Goal: Information Seeking & Learning: Learn about a topic

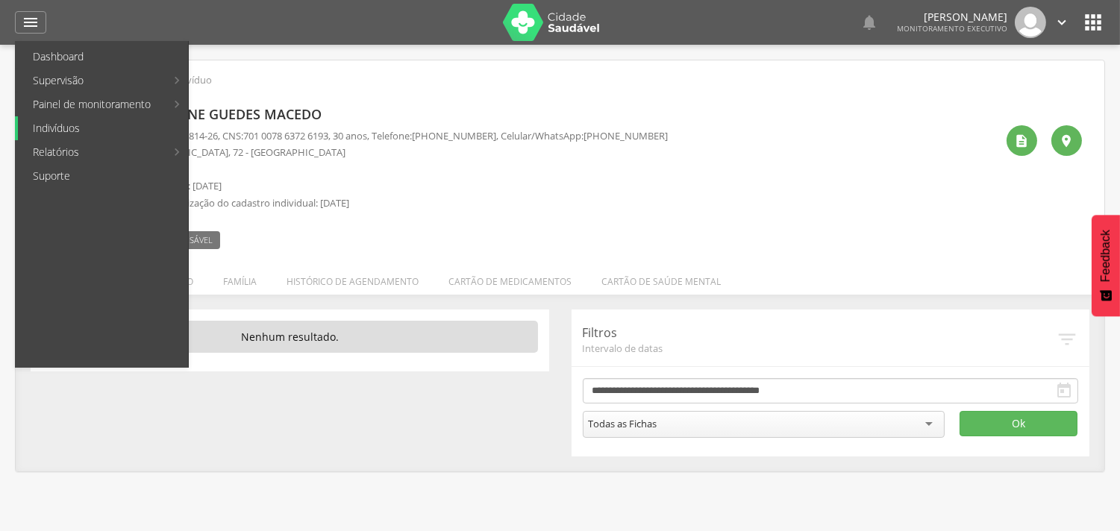
click at [49, 128] on link "Indivíduos" at bounding box center [103, 128] width 170 height 24
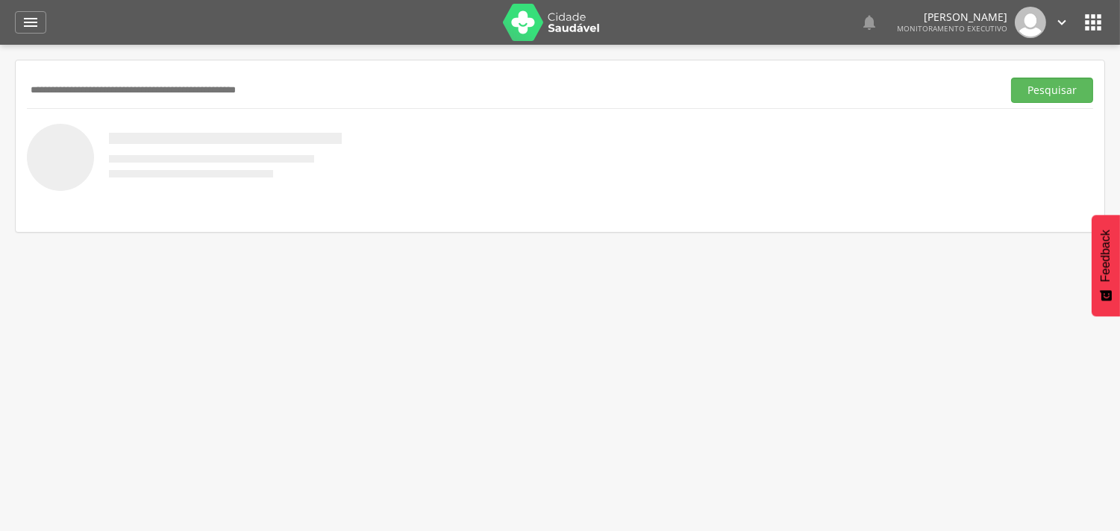
click at [61, 86] on input "text" at bounding box center [511, 90] width 969 height 25
type input "**********"
click at [1059, 87] on button "Pesquisar" at bounding box center [1052, 90] width 82 height 25
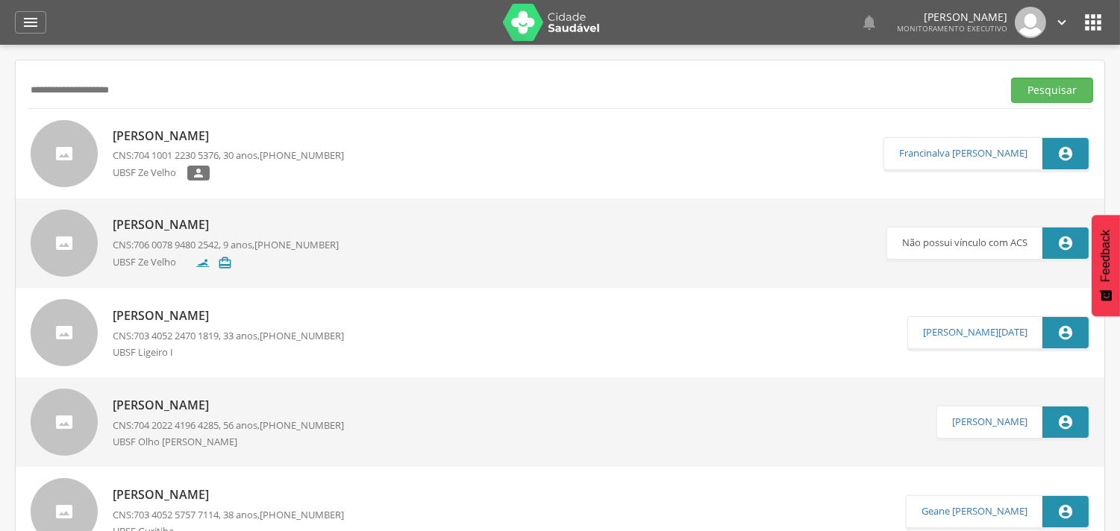
click at [190, 139] on p "[PERSON_NAME]" at bounding box center [228, 136] width 231 height 17
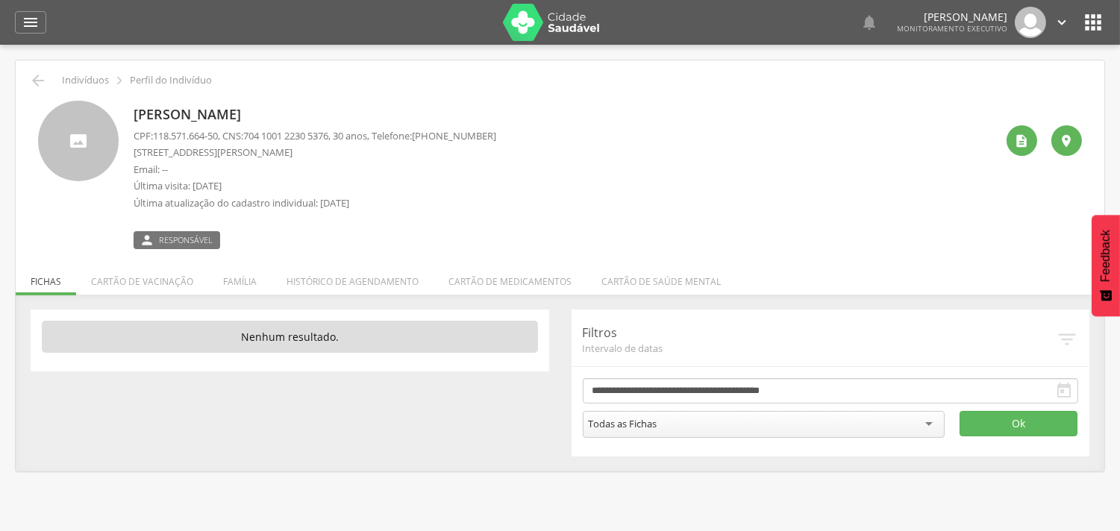
click at [28, 8] on div " Dashboard Supervisão Produtividade Mapa da cidade Mapa de cobertura Ranking A…" at bounding box center [560, 22] width 1090 height 45
click at [31, 19] on icon "" at bounding box center [31, 22] width 18 height 18
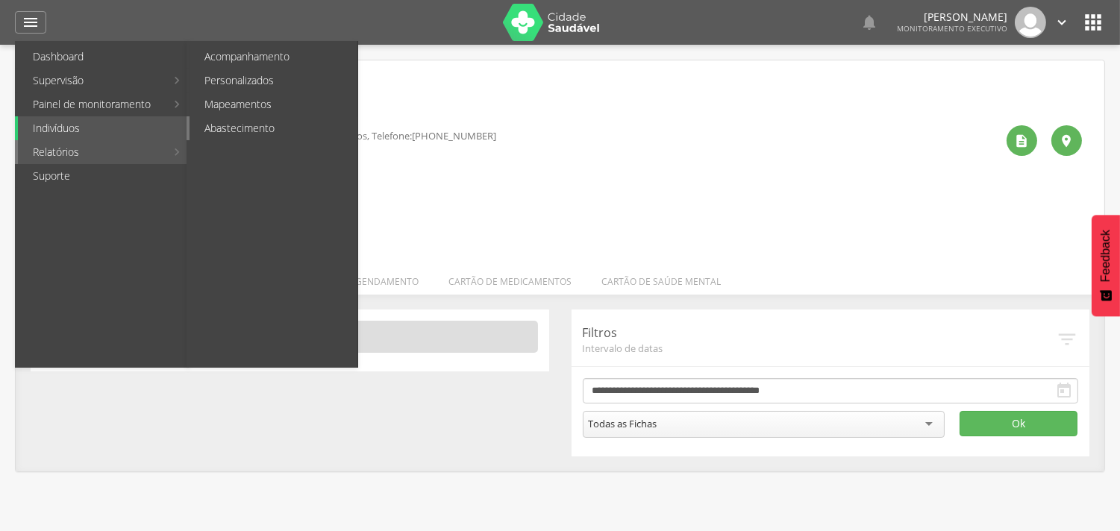
click at [239, 131] on link "Abastecimento" at bounding box center [273, 128] width 168 height 24
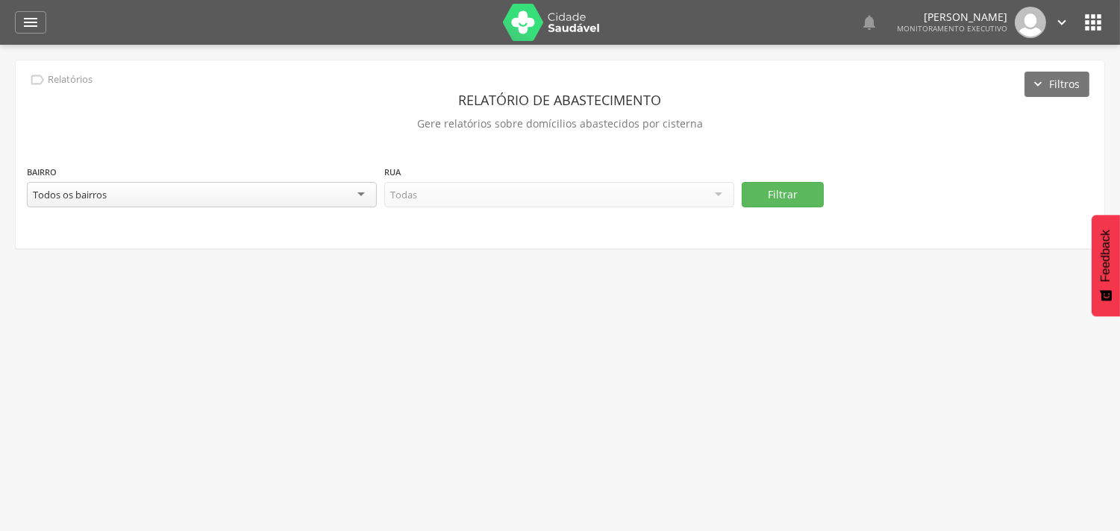
click at [367, 195] on div "Todos os bairros" at bounding box center [202, 194] width 350 height 25
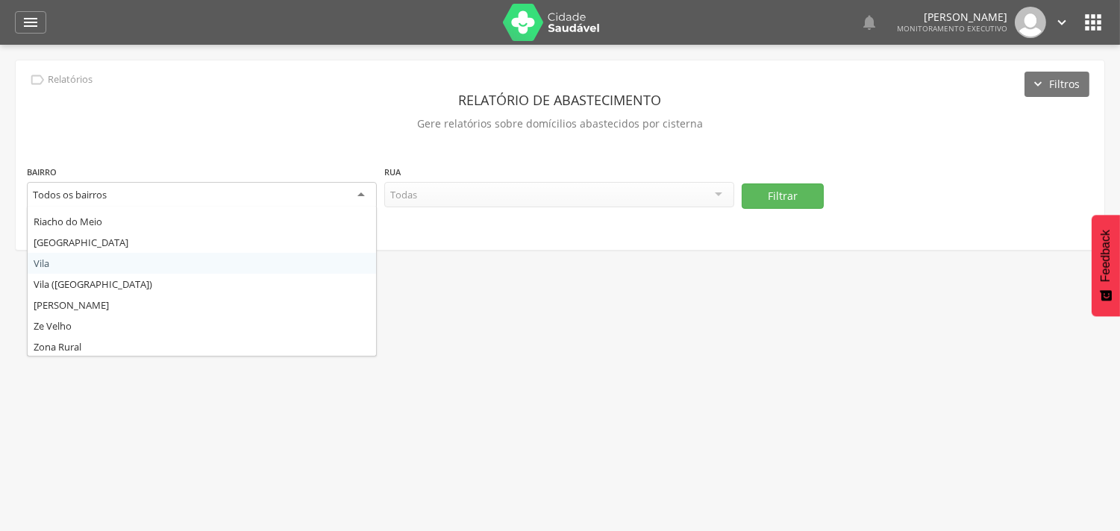
scroll to position [310, 0]
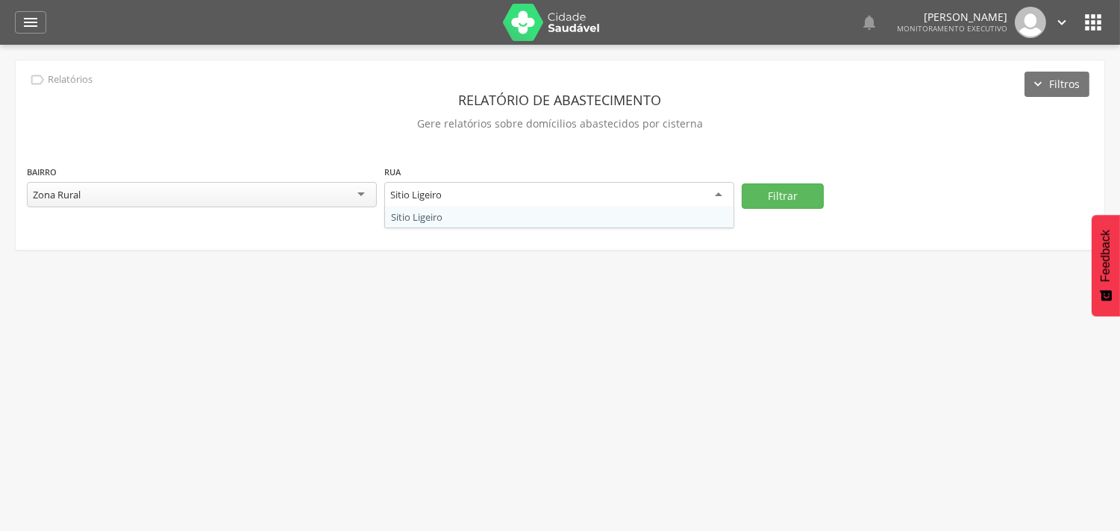
click at [716, 195] on div "Sitio Ligeiro" at bounding box center [559, 195] width 350 height 27
click at [717, 278] on div " Supervisão  Distritos  Ubs Coordenador: - Queimadas / PB Intervalo de Tempo…" at bounding box center [560, 310] width 1120 height 531
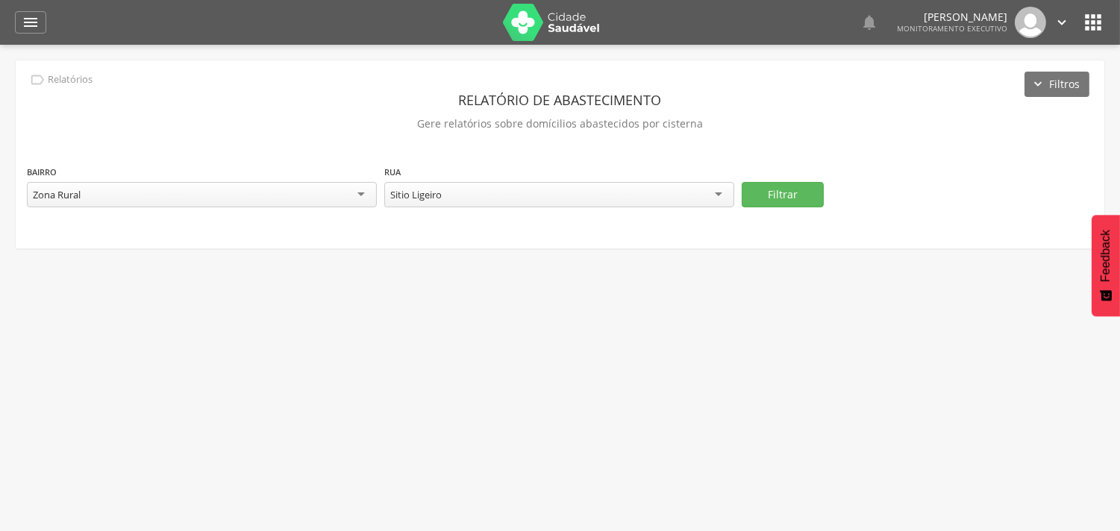
click at [355, 191] on div "Zona Rural" at bounding box center [202, 194] width 350 height 25
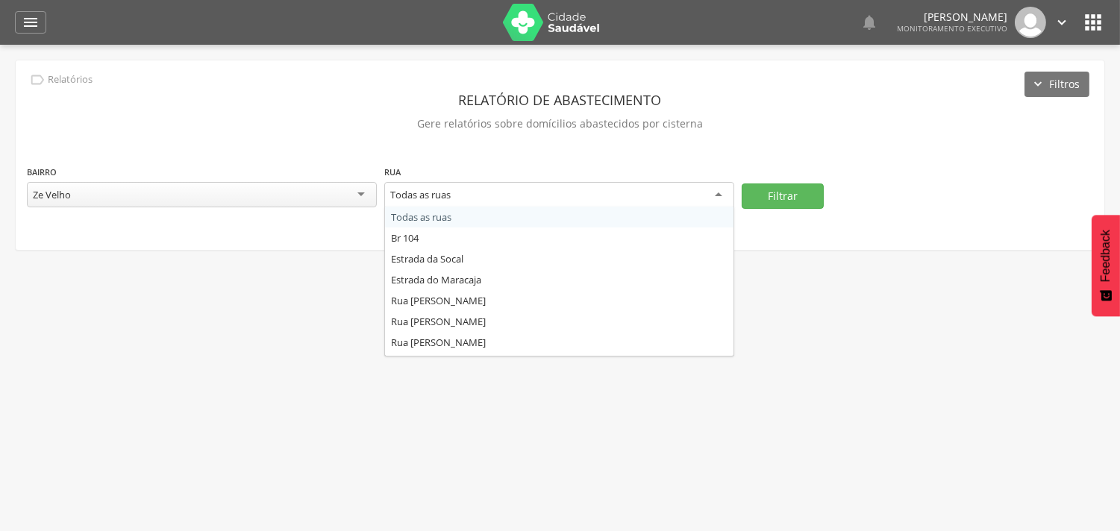
click at [716, 192] on div "Todas as ruas" at bounding box center [559, 195] width 350 height 27
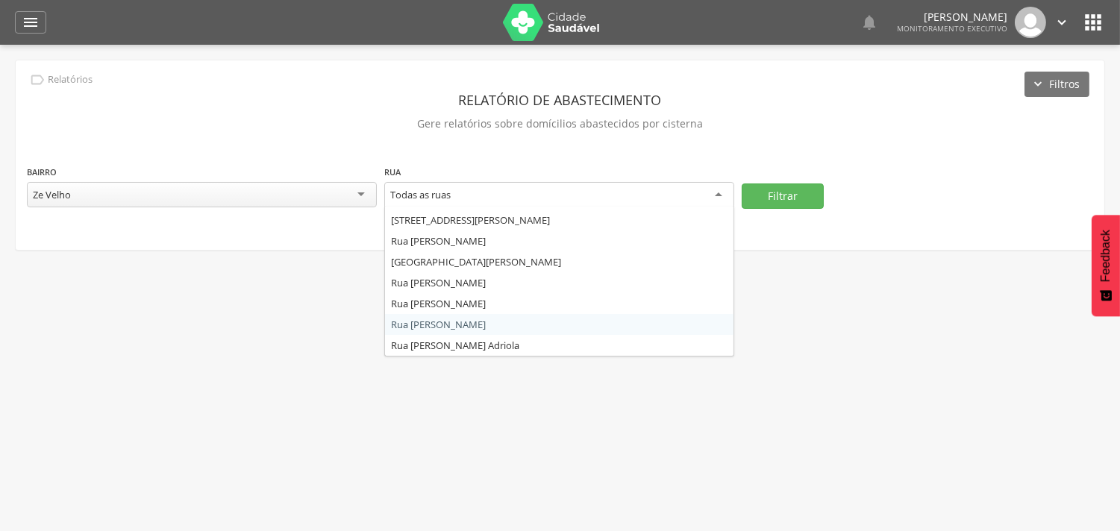
scroll to position [414, 0]
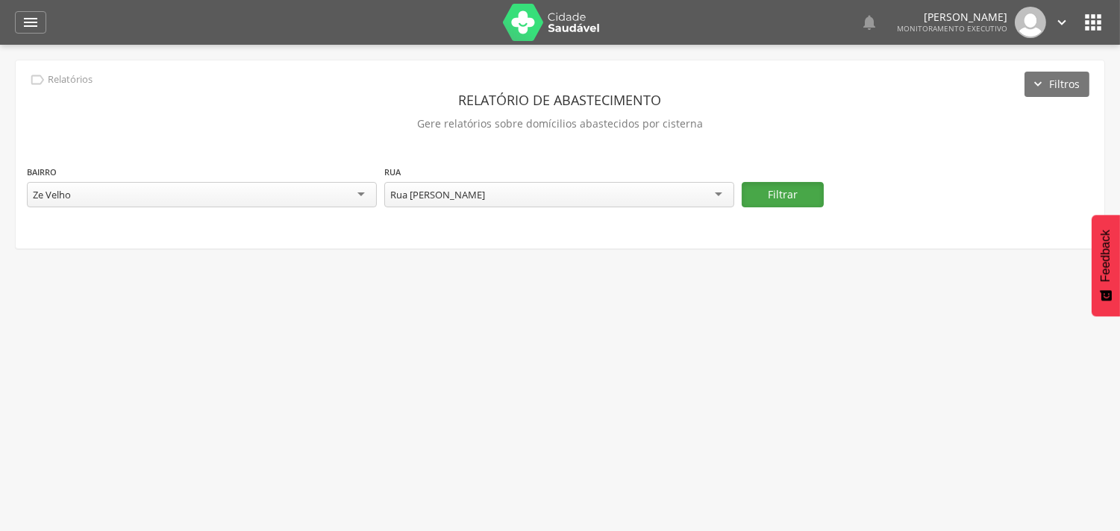
click at [768, 192] on button "Filtrar" at bounding box center [782, 194] width 82 height 25
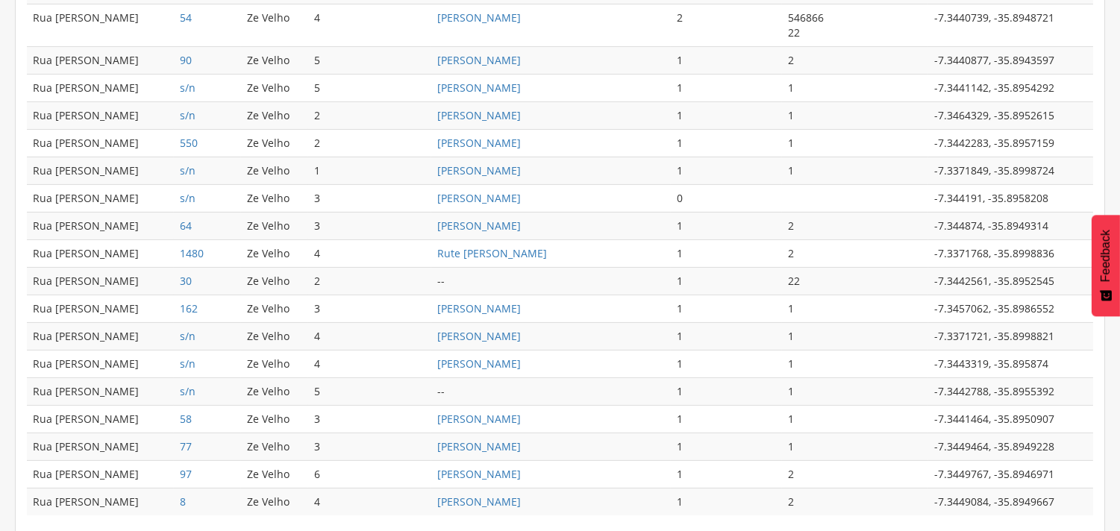
scroll to position [729, 0]
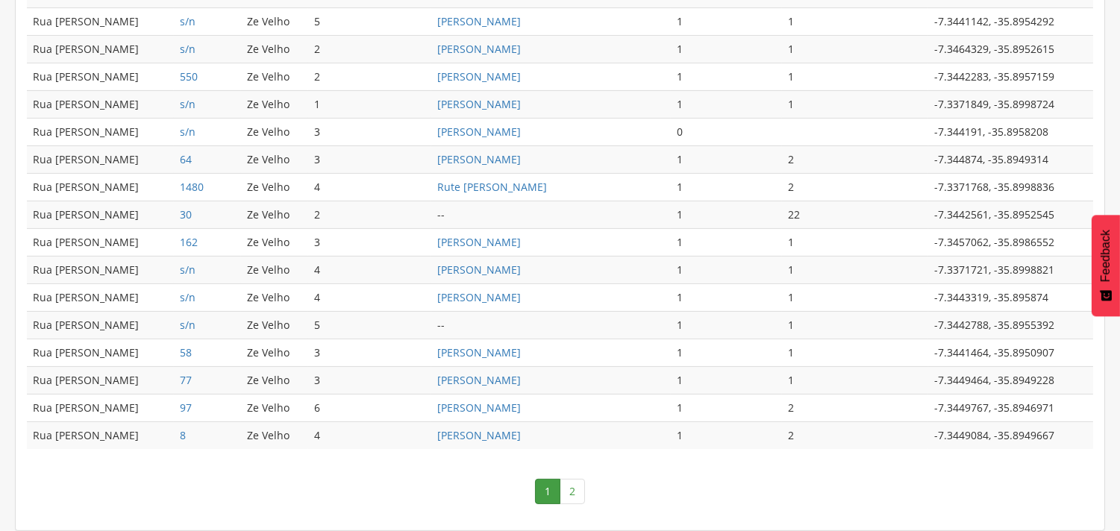
click at [577, 489] on link "2" at bounding box center [571, 491] width 25 height 25
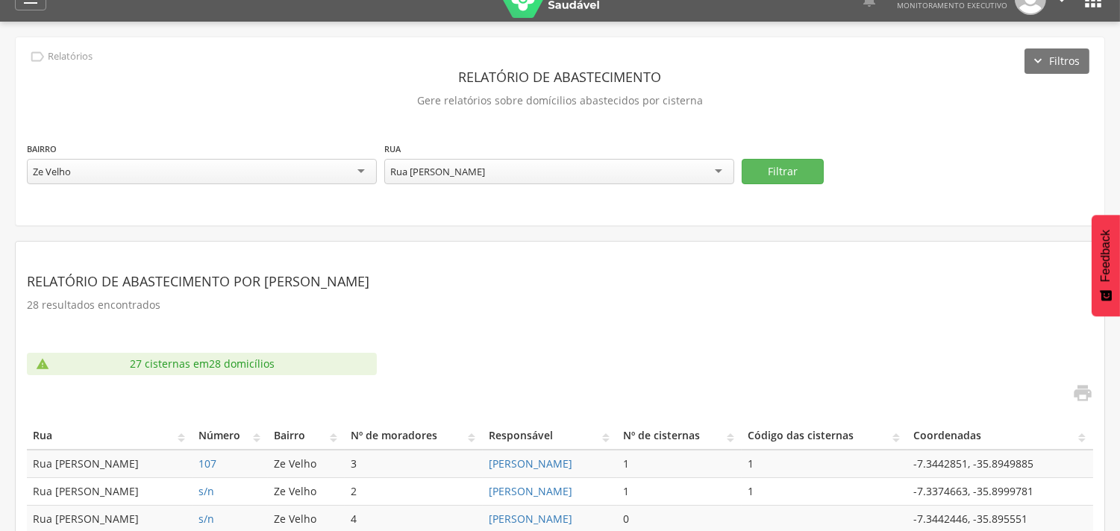
scroll to position [106, 0]
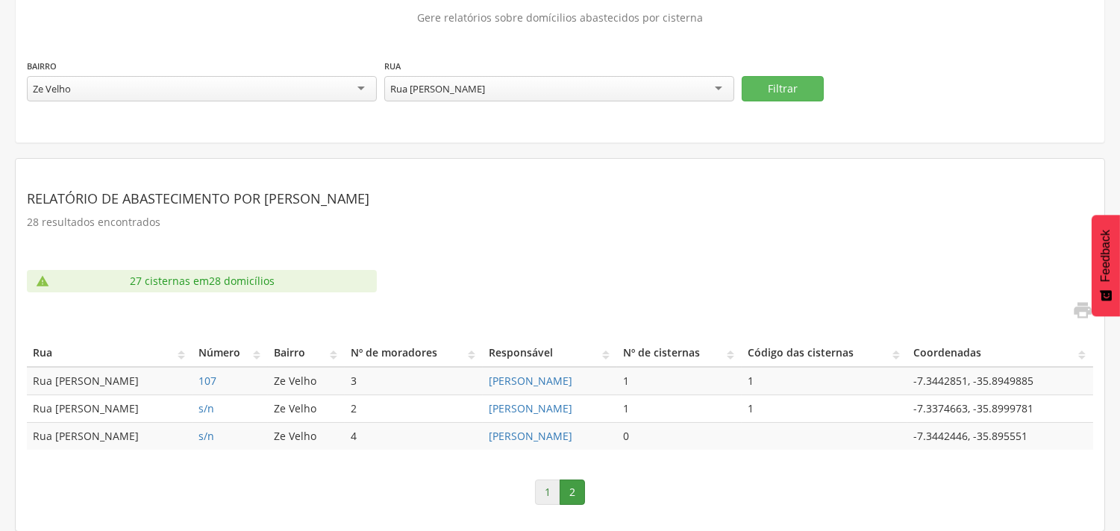
click at [548, 489] on link "1" at bounding box center [547, 492] width 25 height 25
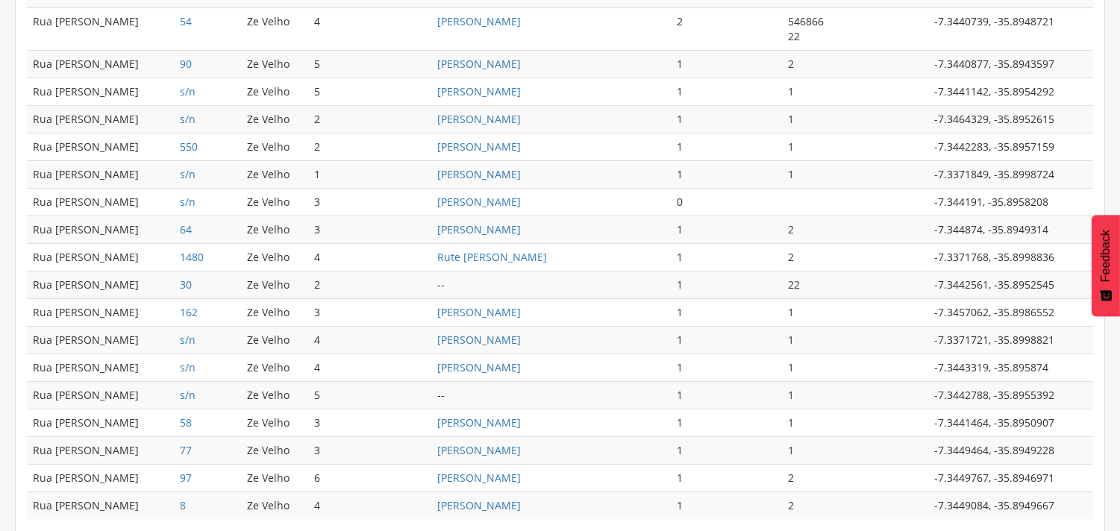
scroll to position [697, 0]
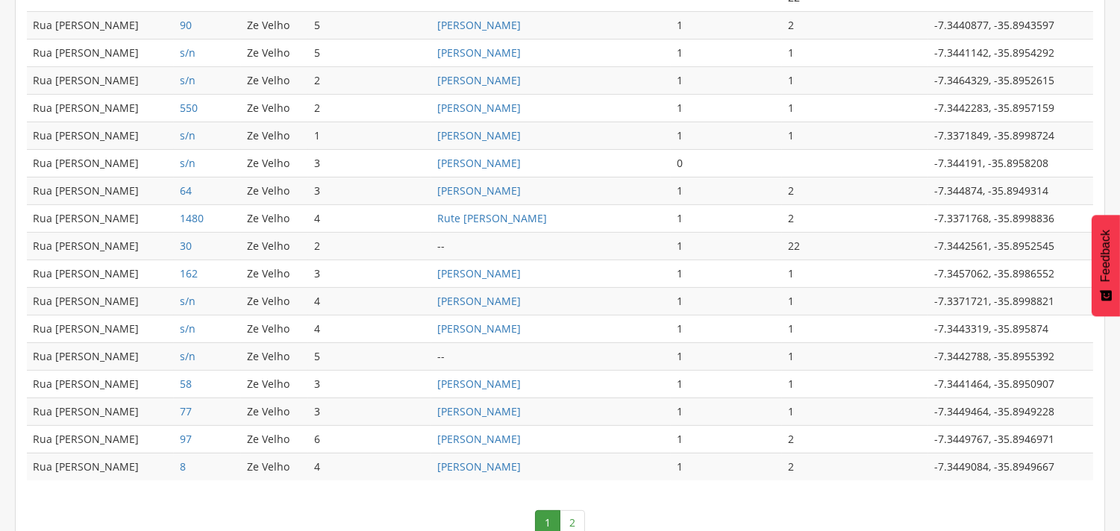
click at [567, 525] on link "2" at bounding box center [571, 522] width 25 height 25
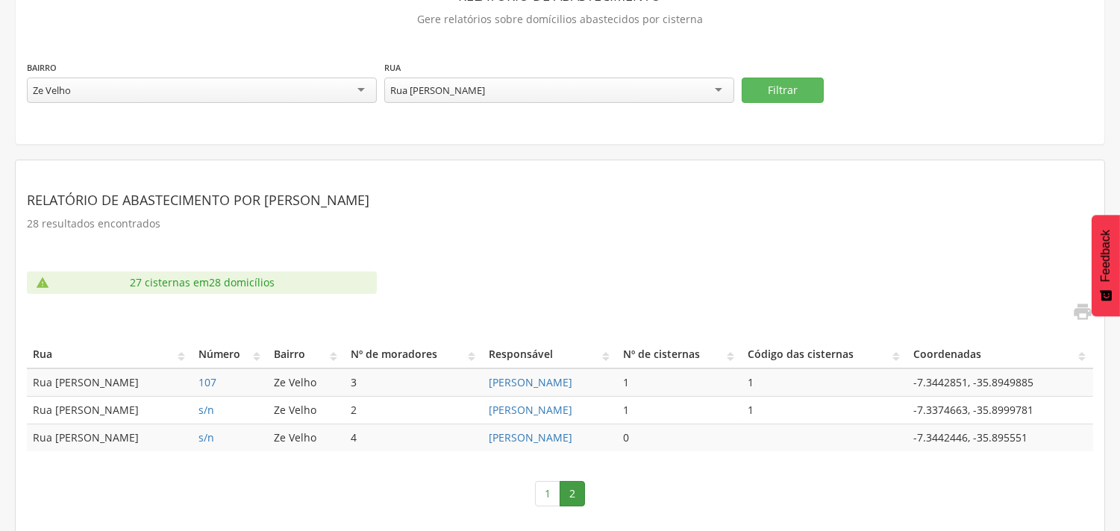
scroll to position [106, 0]
